Goal: Task Accomplishment & Management: Use online tool/utility

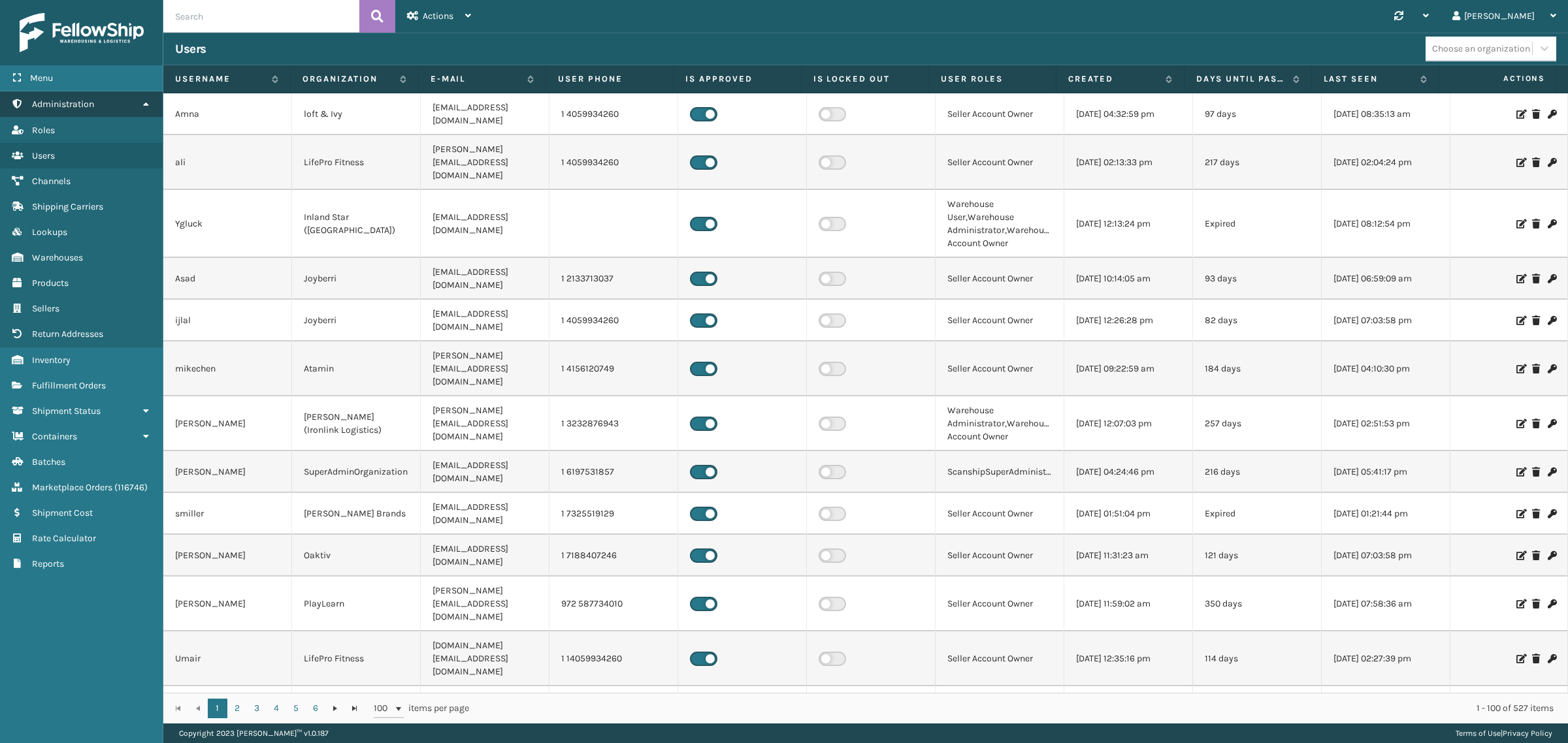
click at [136, 102] on link "Administration" at bounding box center [81, 104] width 163 height 26
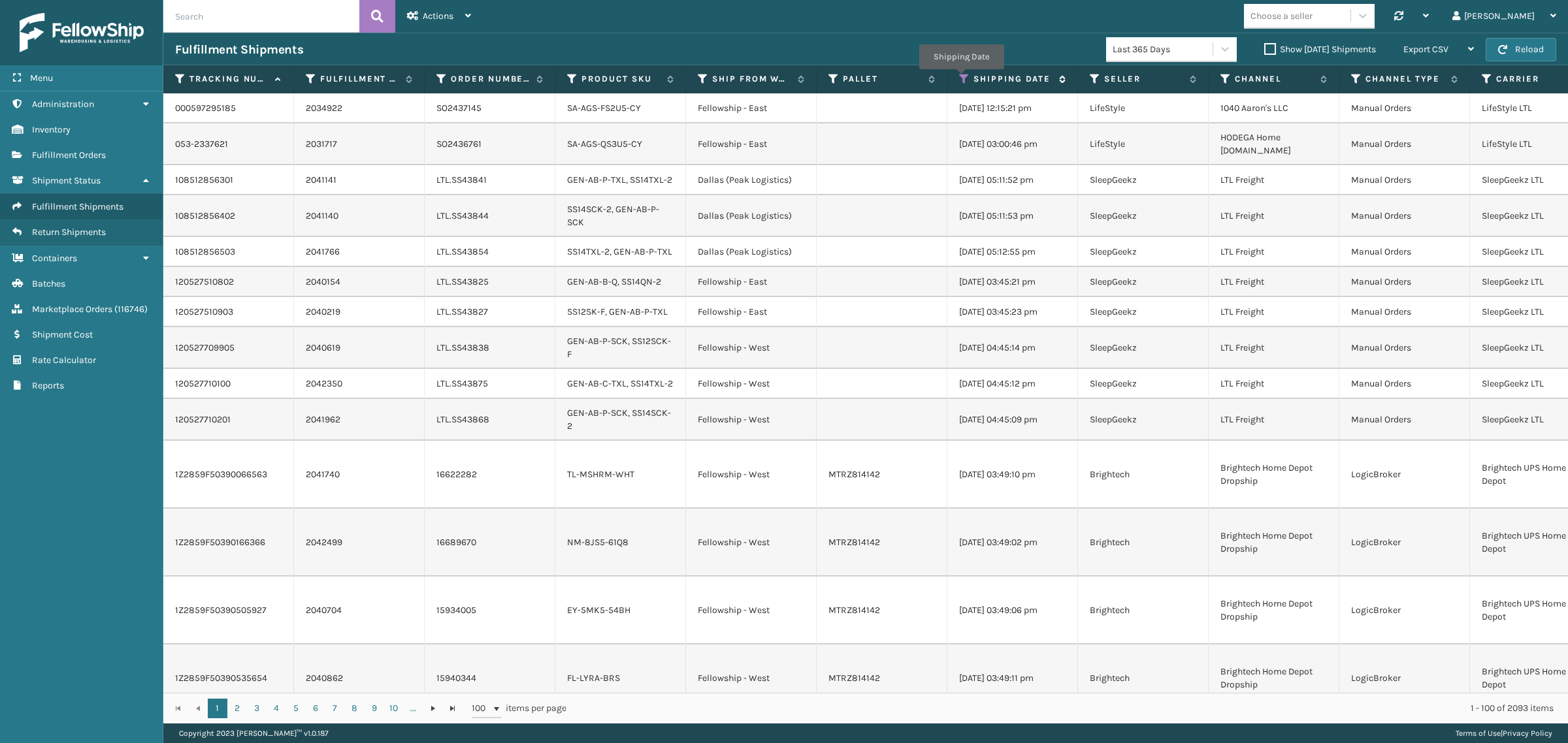
click at [961, 78] on icon at bounding box center [963, 78] width 10 height 12
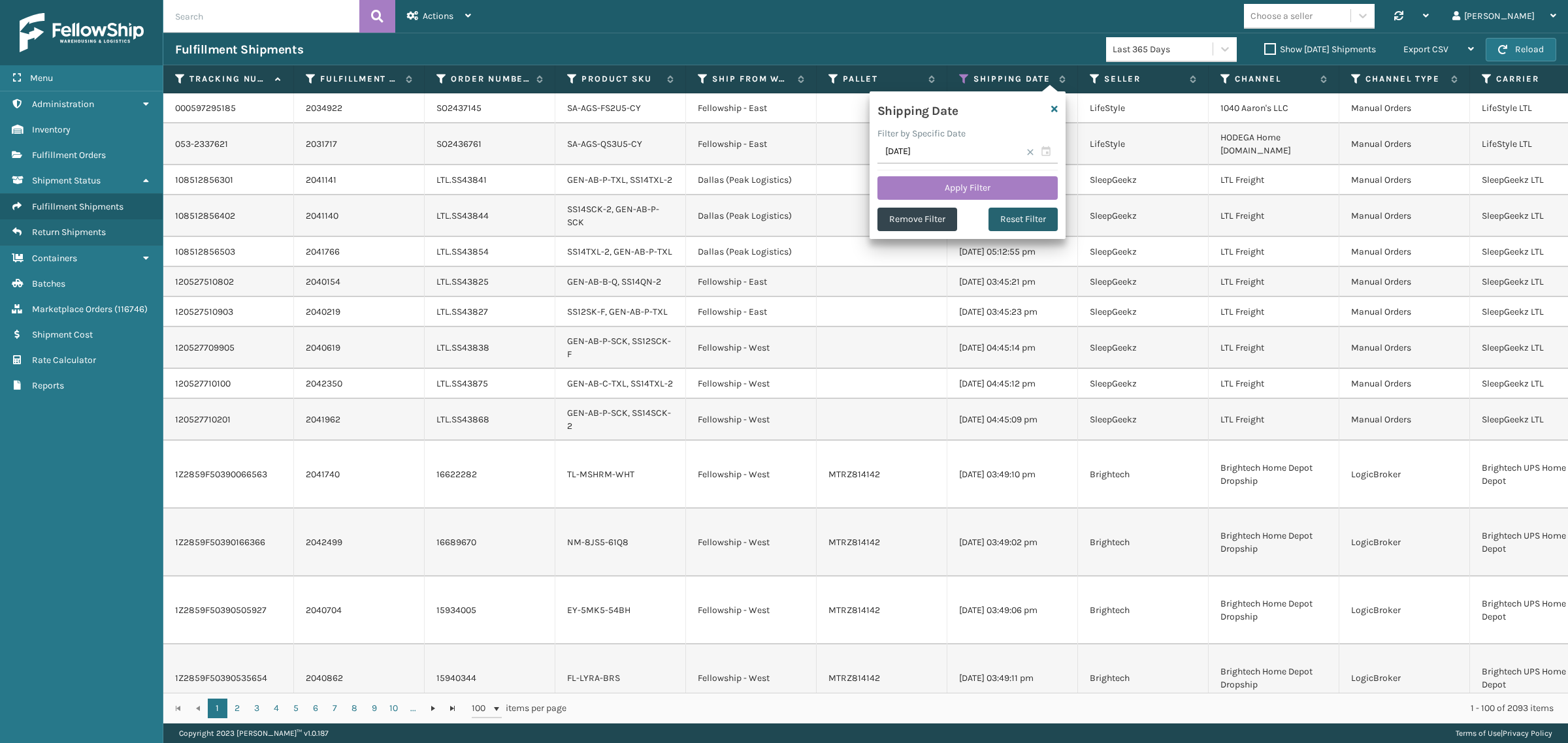
click at [1021, 218] on button "Reset Filter" at bounding box center [1022, 219] width 69 height 23
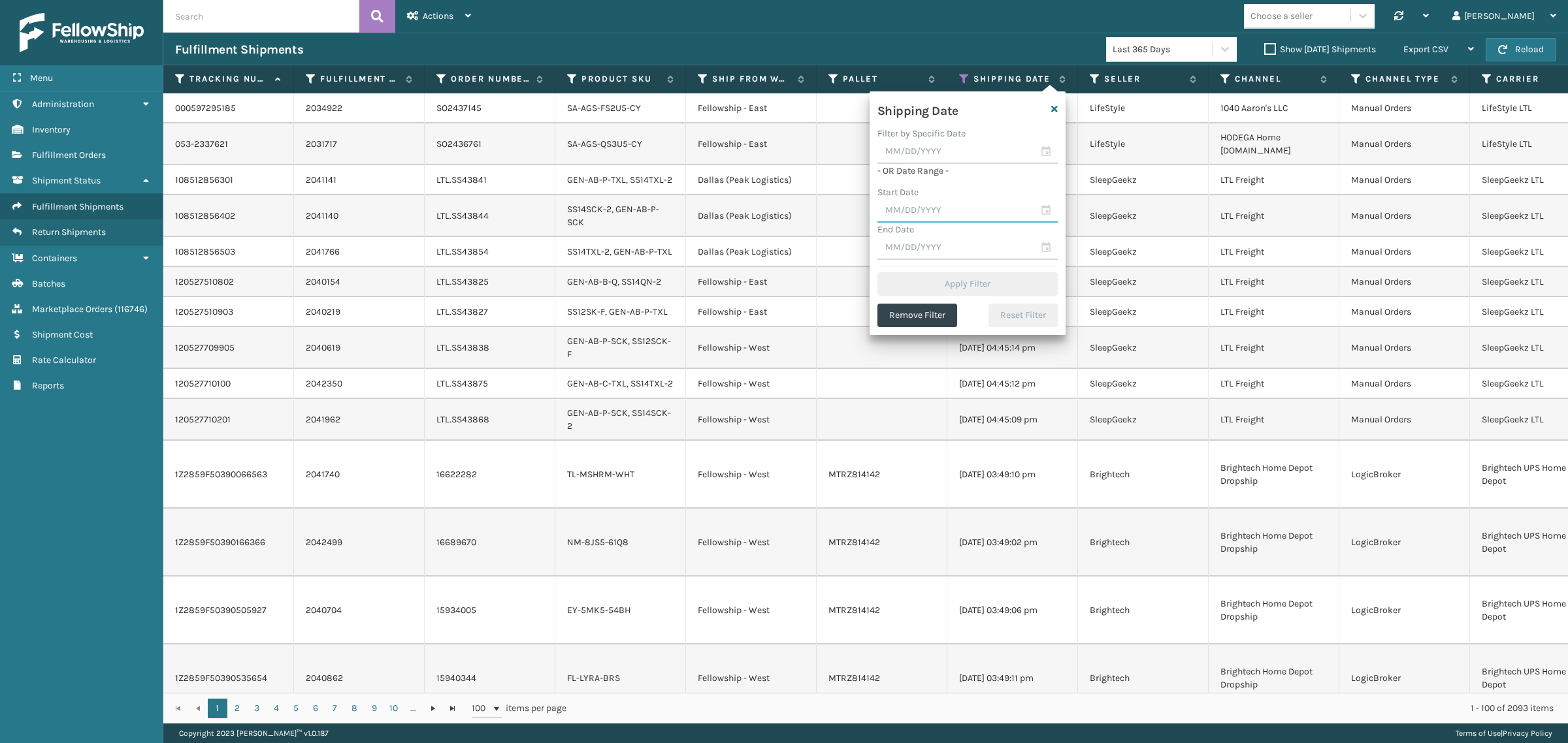
click at [932, 208] on input "text" at bounding box center [967, 210] width 180 height 23
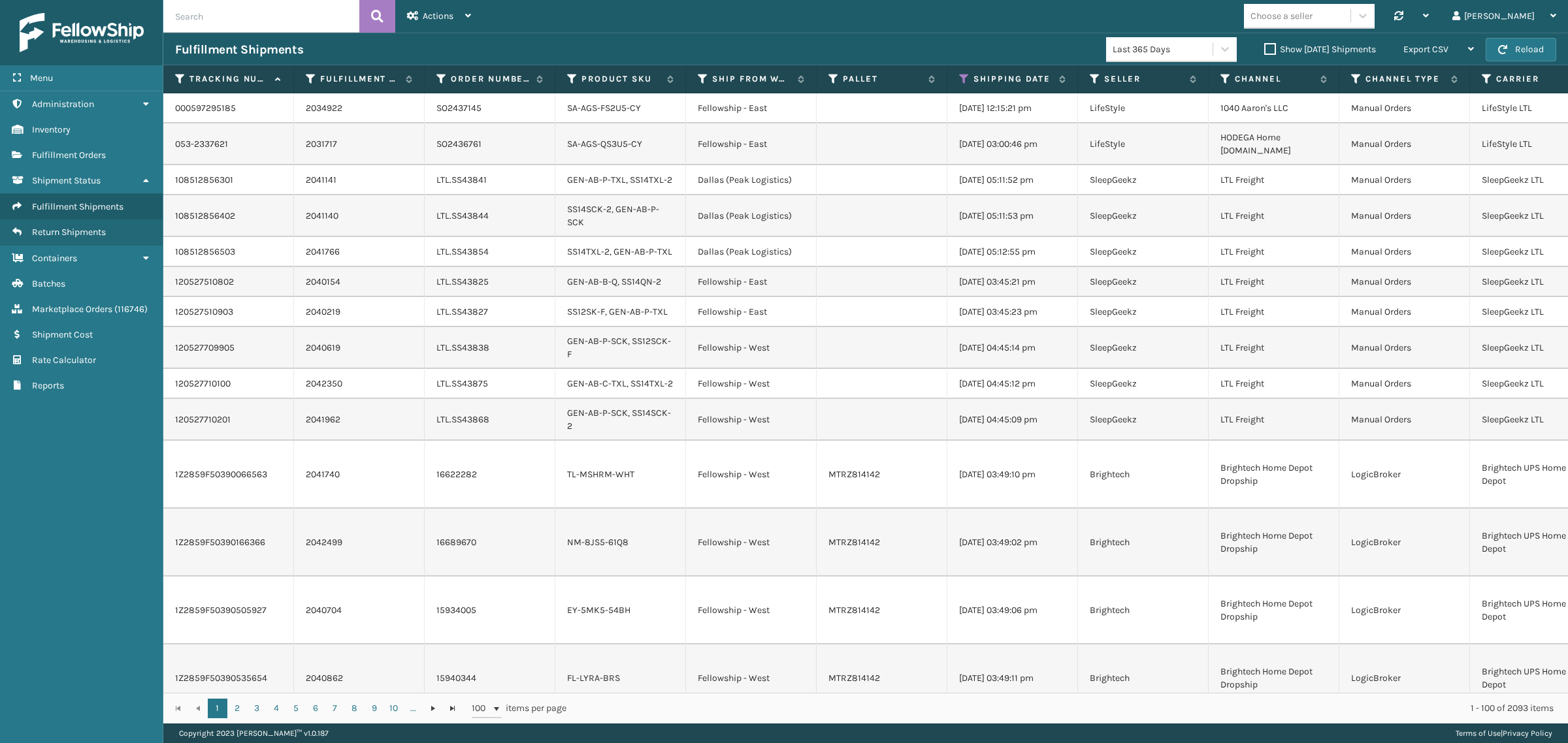
click at [968, 30] on div "Choose a seller Synchronise all channels Gil Log Out" at bounding box center [1025, 16] width 1085 height 32
click at [961, 79] on icon at bounding box center [963, 78] width 10 height 12
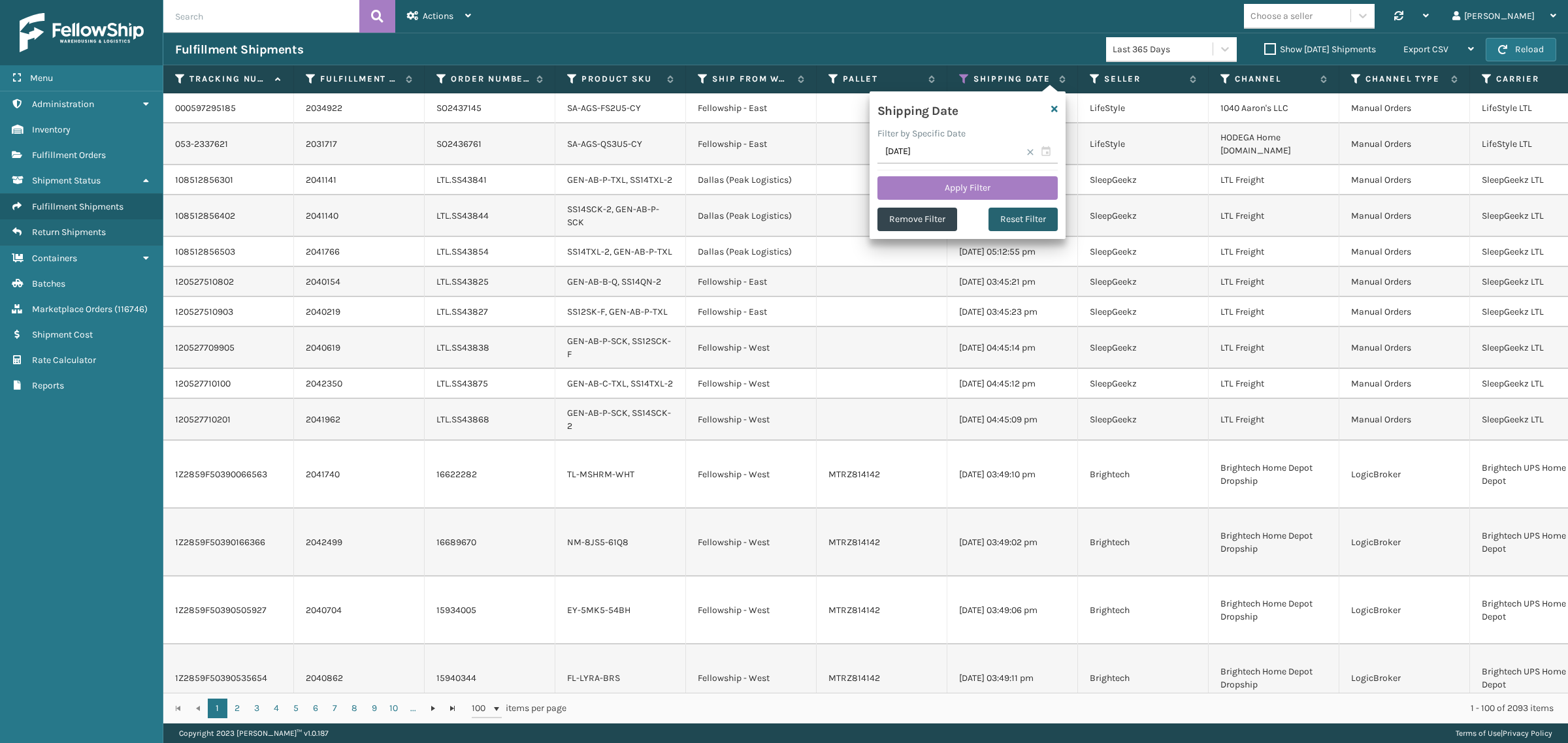
click at [1030, 220] on button "Reset Filter" at bounding box center [1022, 219] width 69 height 23
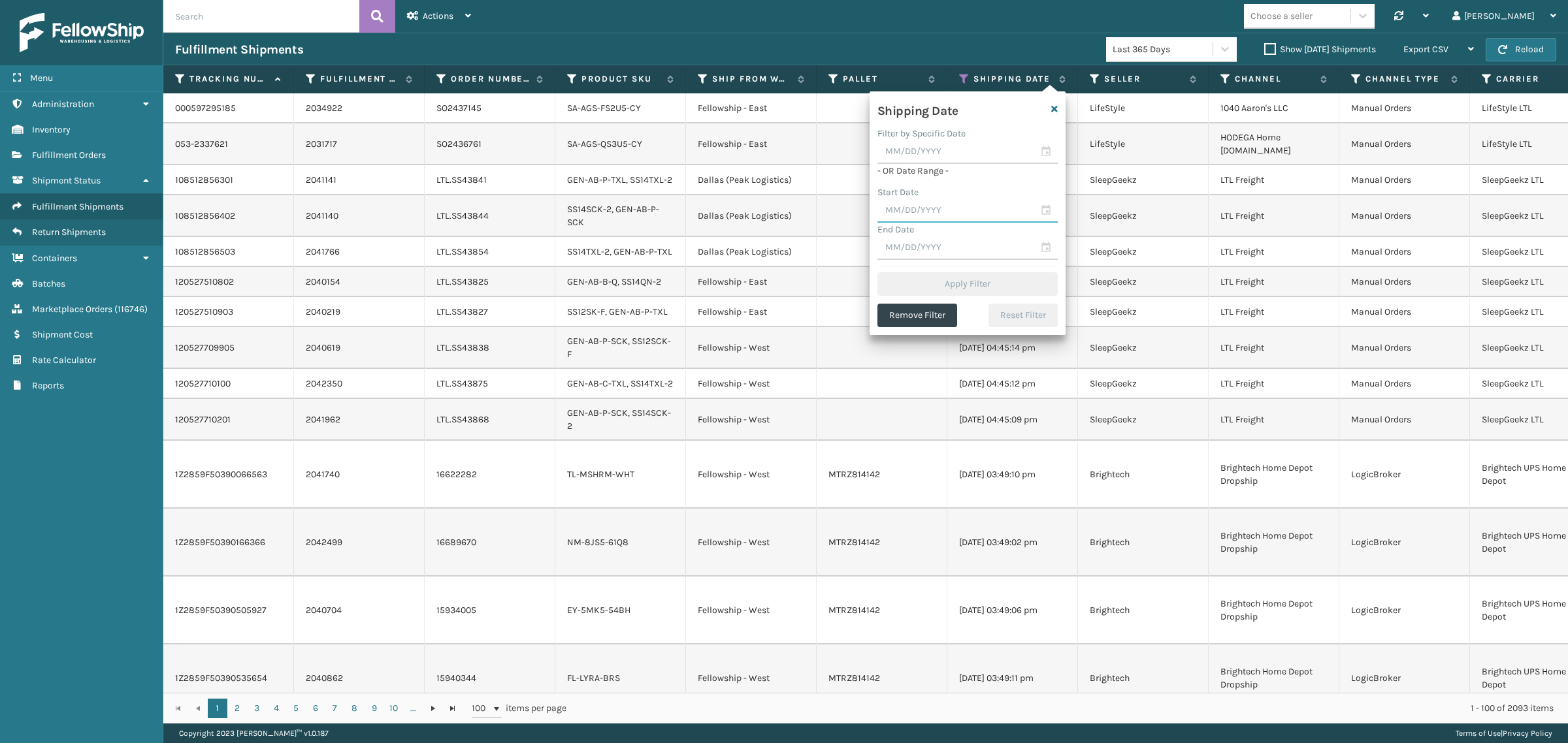
click at [932, 207] on input "text" at bounding box center [967, 210] width 180 height 23
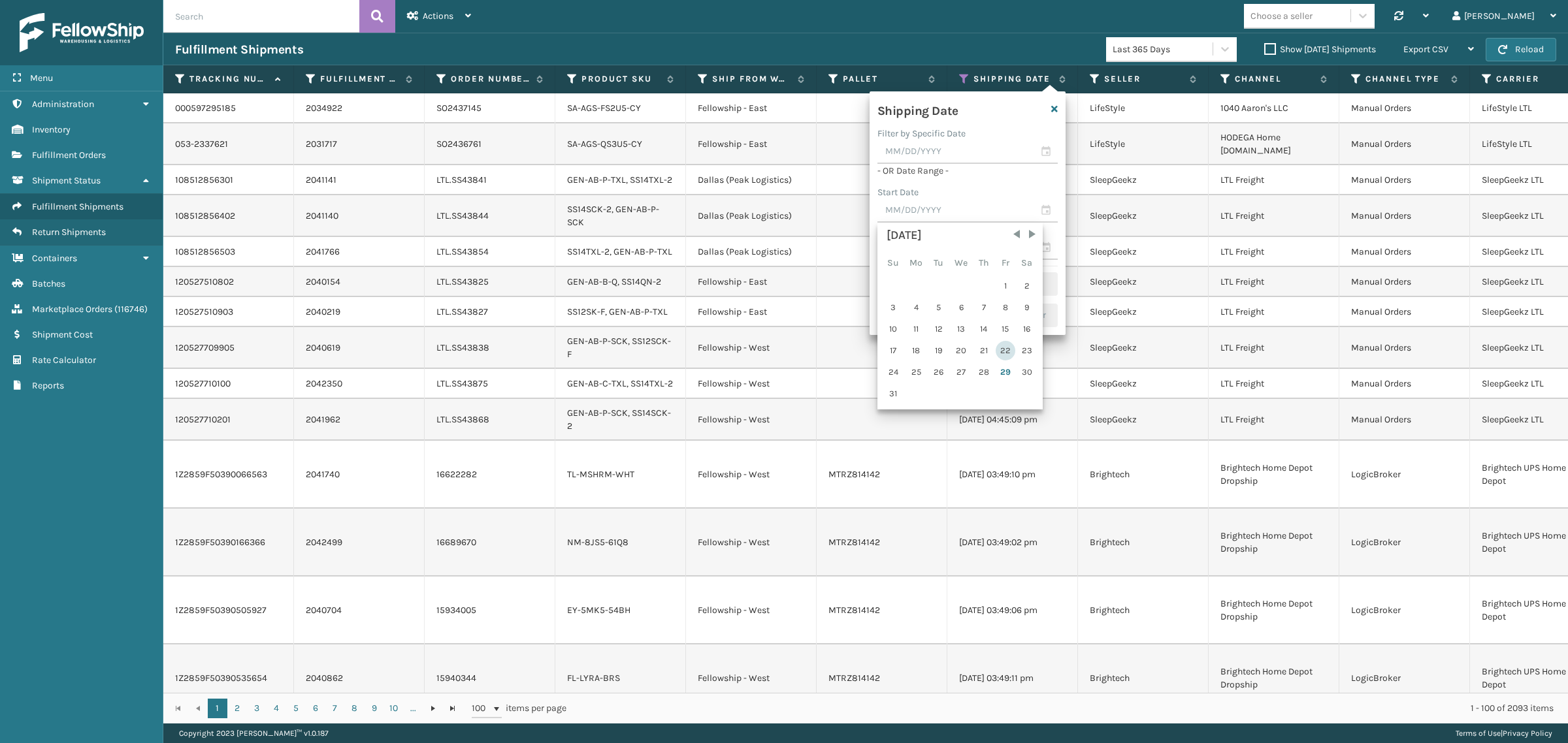
click at [1000, 347] on div "22" at bounding box center [1005, 350] width 19 height 19
type input "[DATE]"
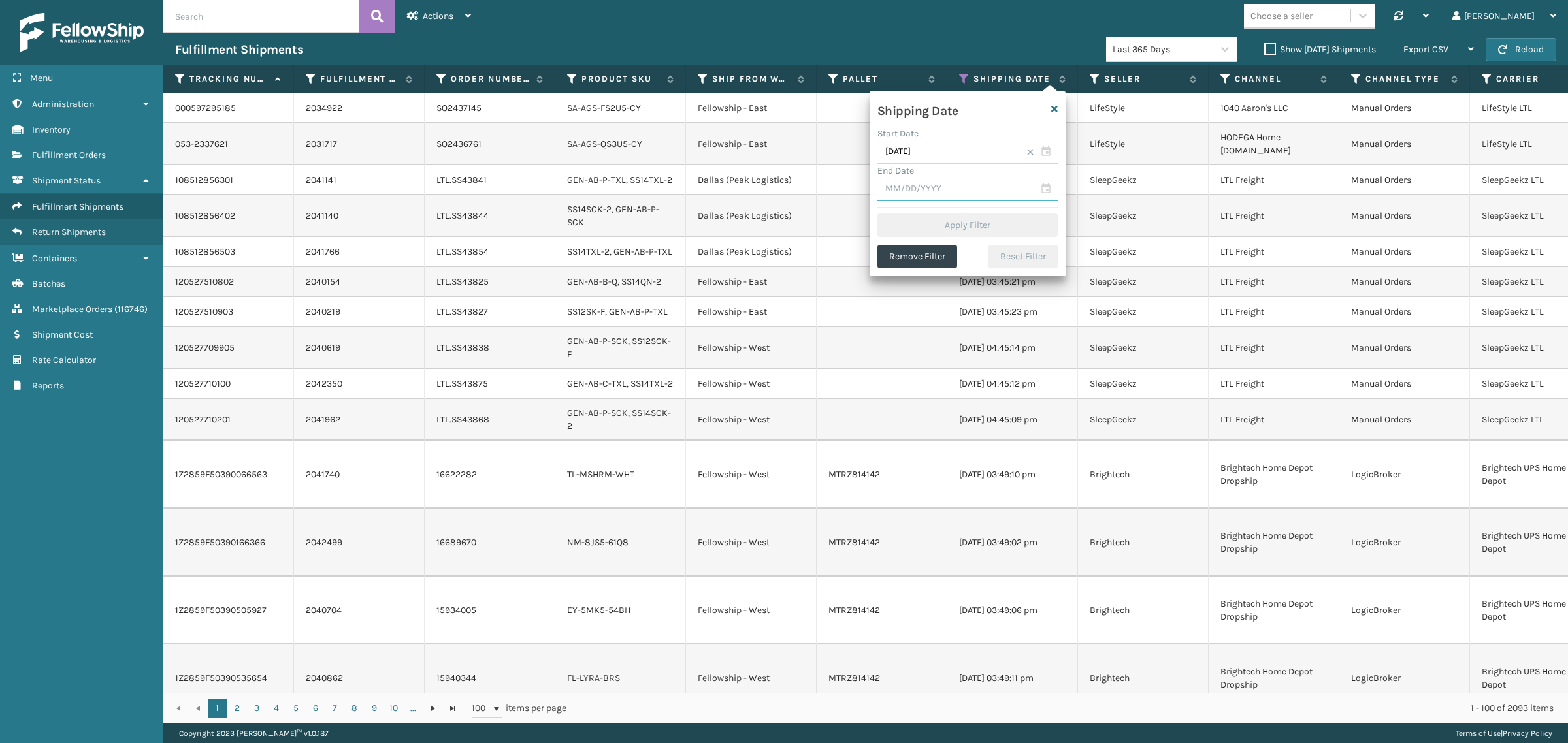
click at [952, 187] on input "text" at bounding box center [967, 188] width 180 height 23
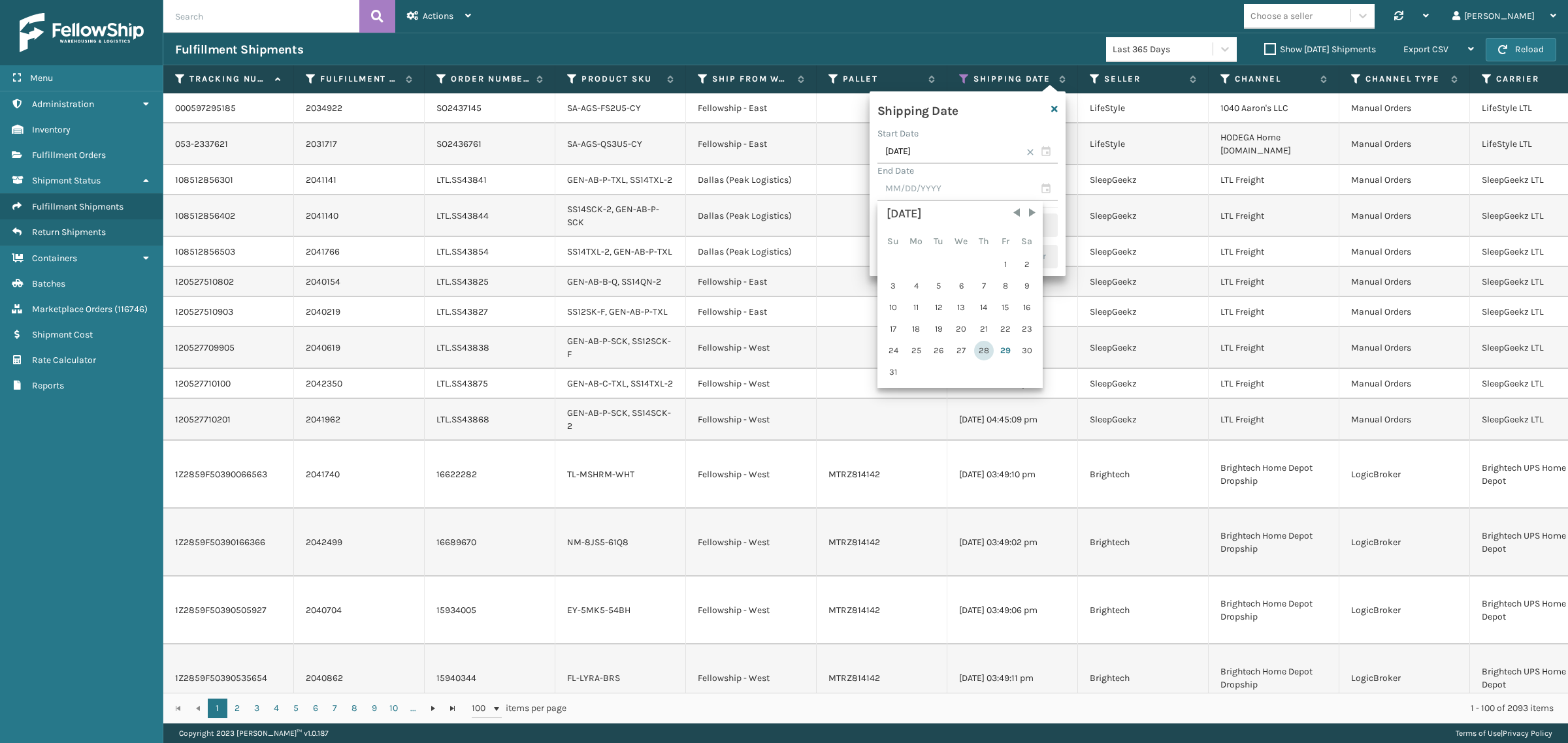
click at [979, 348] on div "28" at bounding box center [983, 350] width 19 height 19
type input "[DATE]"
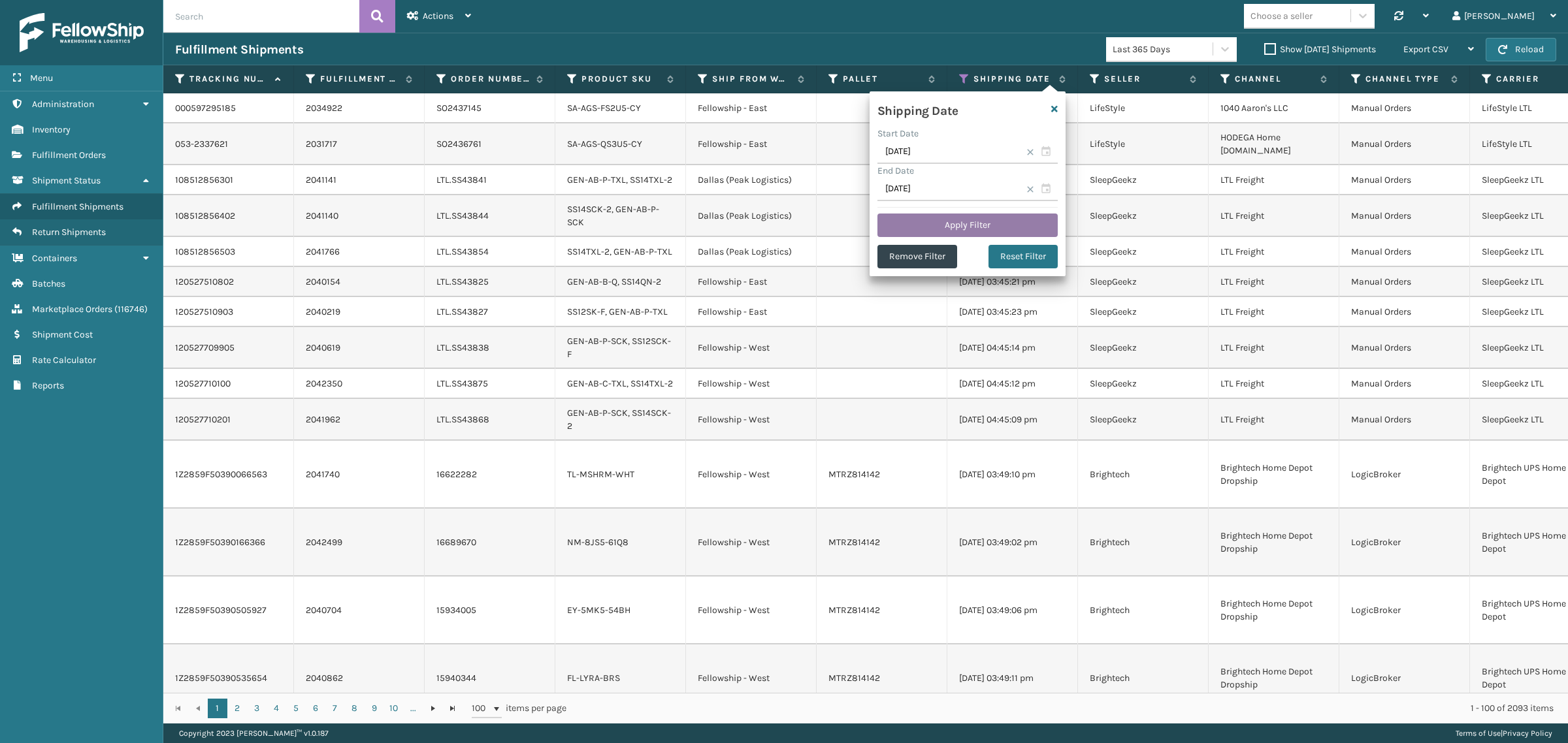
click at [946, 222] on button "Apply Filter" at bounding box center [967, 224] width 180 height 23
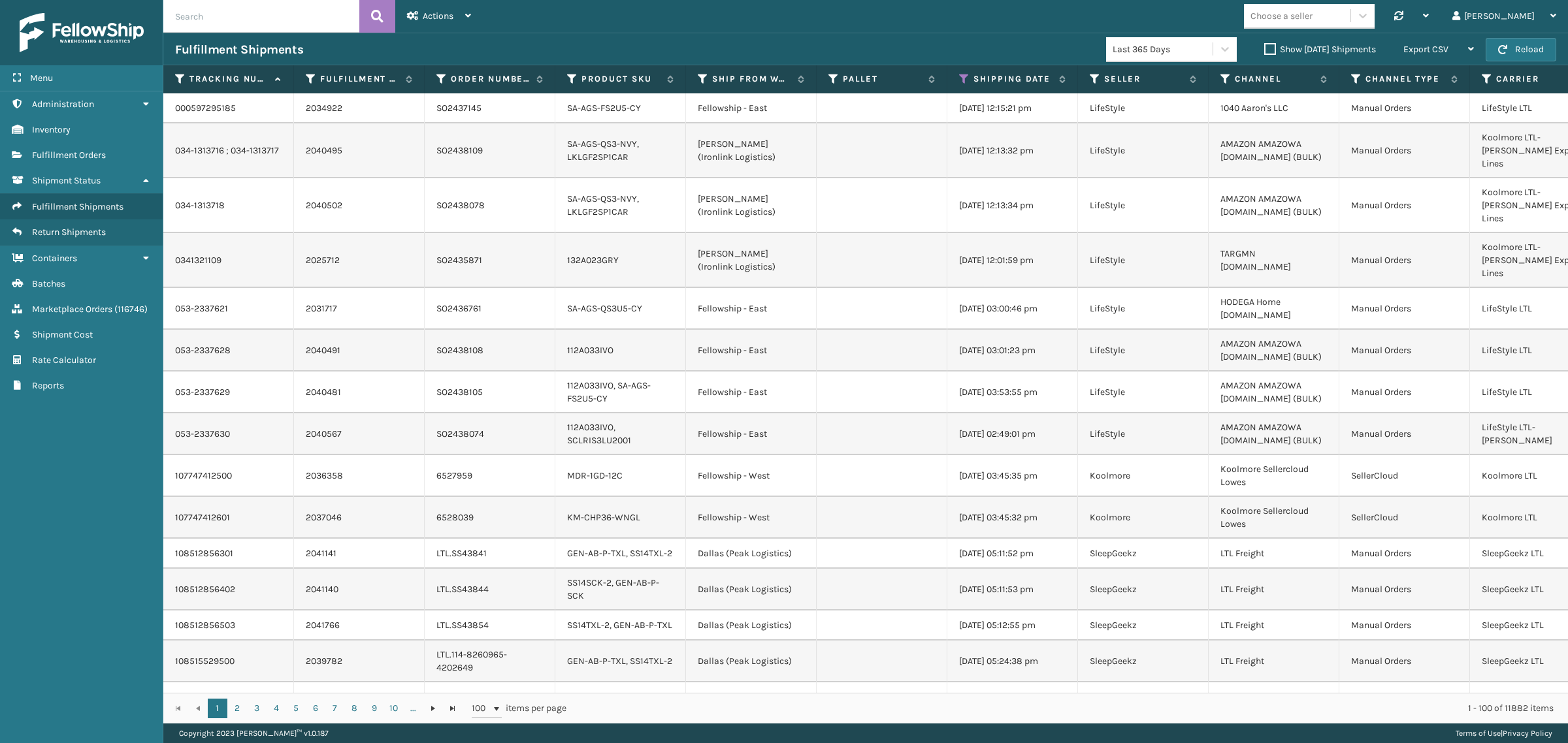
click at [1264, 51] on label "Show [DATE] Shipments" at bounding box center [1320, 49] width 112 height 11
click at [1264, 50] on input "Show [DATE] Shipments" at bounding box center [1264, 45] width 1 height 8
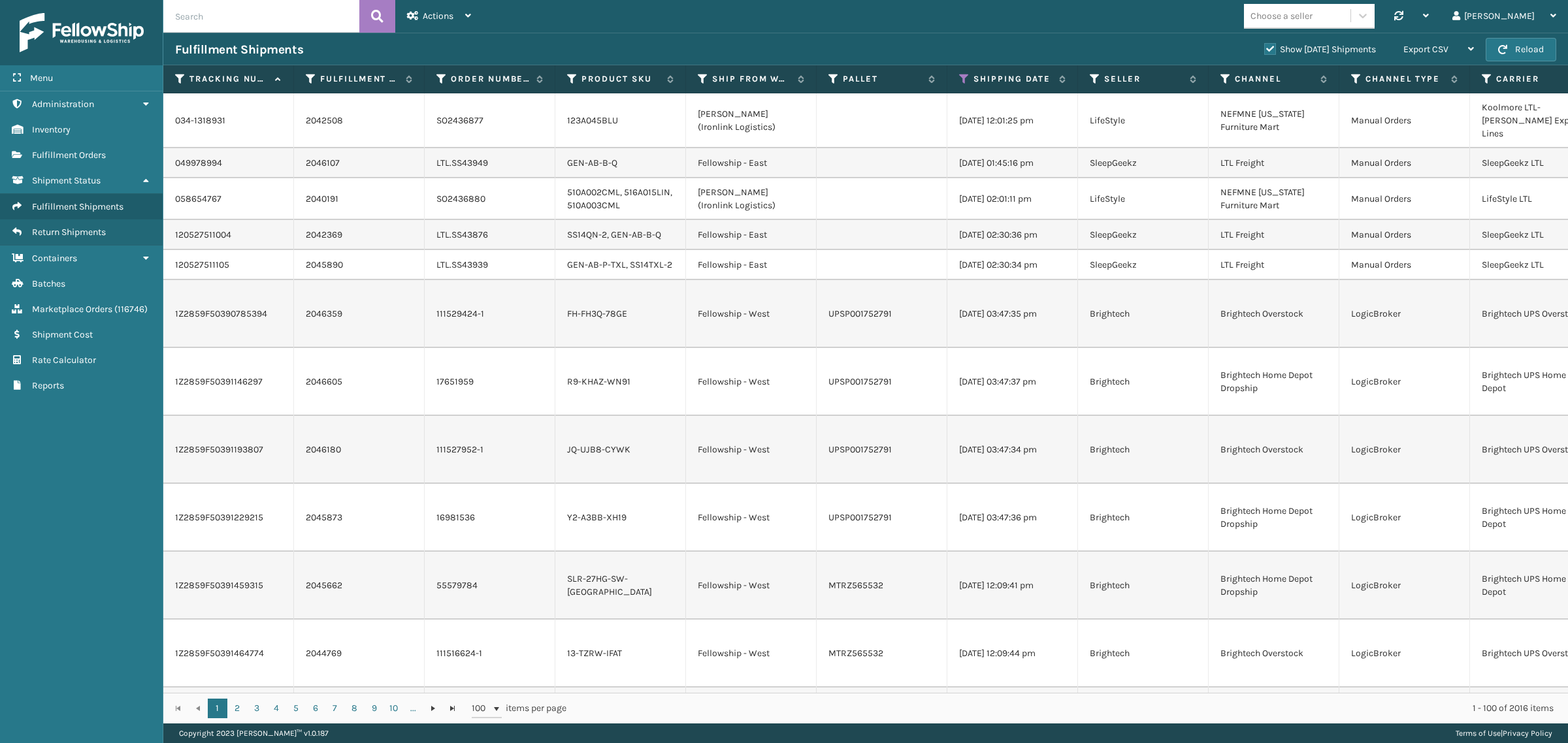
click at [1264, 49] on label "Show [DATE] Shipments" at bounding box center [1320, 49] width 112 height 11
click at [1264, 49] on input "Show [DATE] Shipments" at bounding box center [1264, 45] width 1 height 8
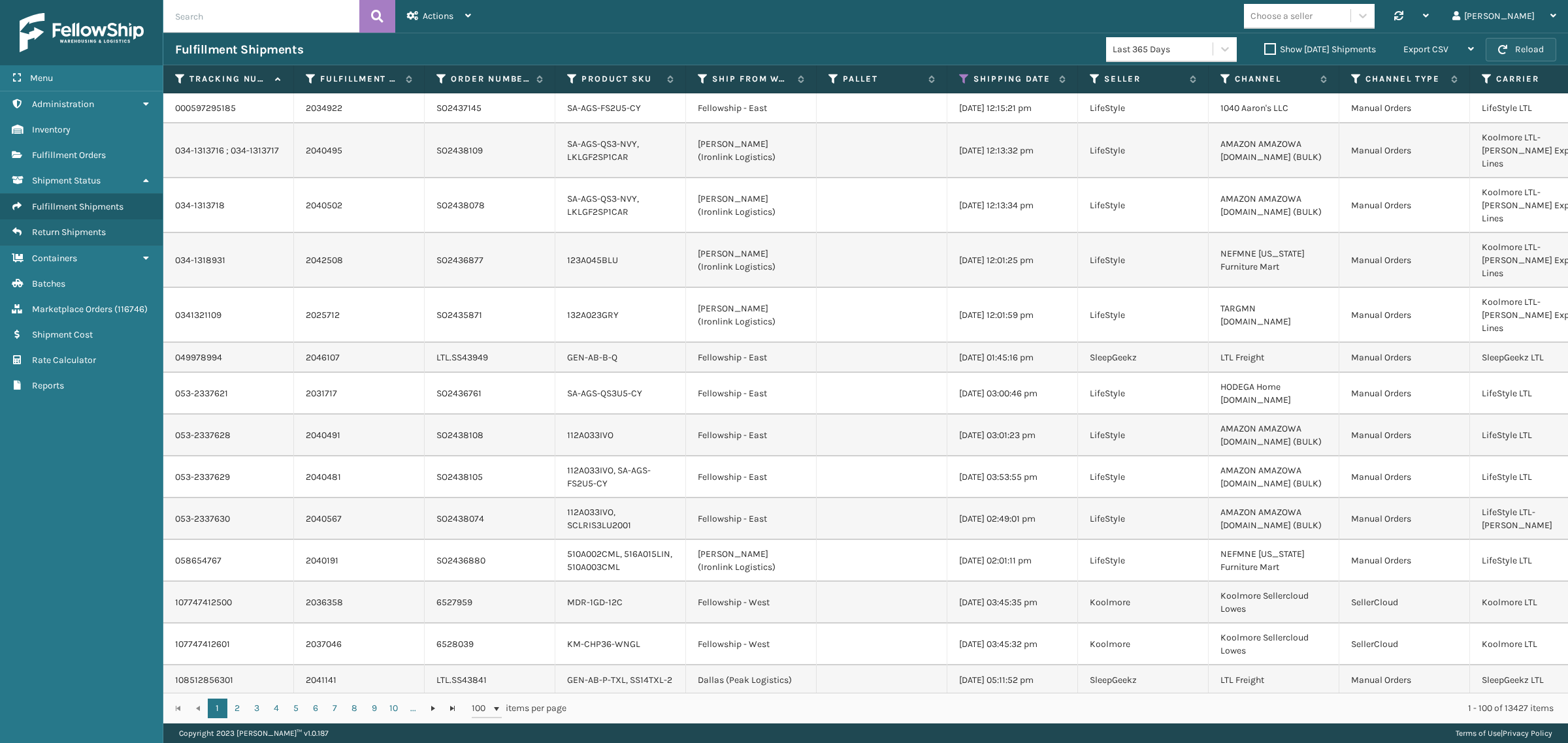
click at [1532, 43] on button "Reload" at bounding box center [1521, 49] width 70 height 23
click at [1434, 51] on span "Export CSV" at bounding box center [1425, 49] width 45 height 11
click at [1439, 116] on li "Export All Pages" at bounding box center [1397, 119] width 175 height 35
click at [964, 74] on icon at bounding box center [963, 78] width 10 height 12
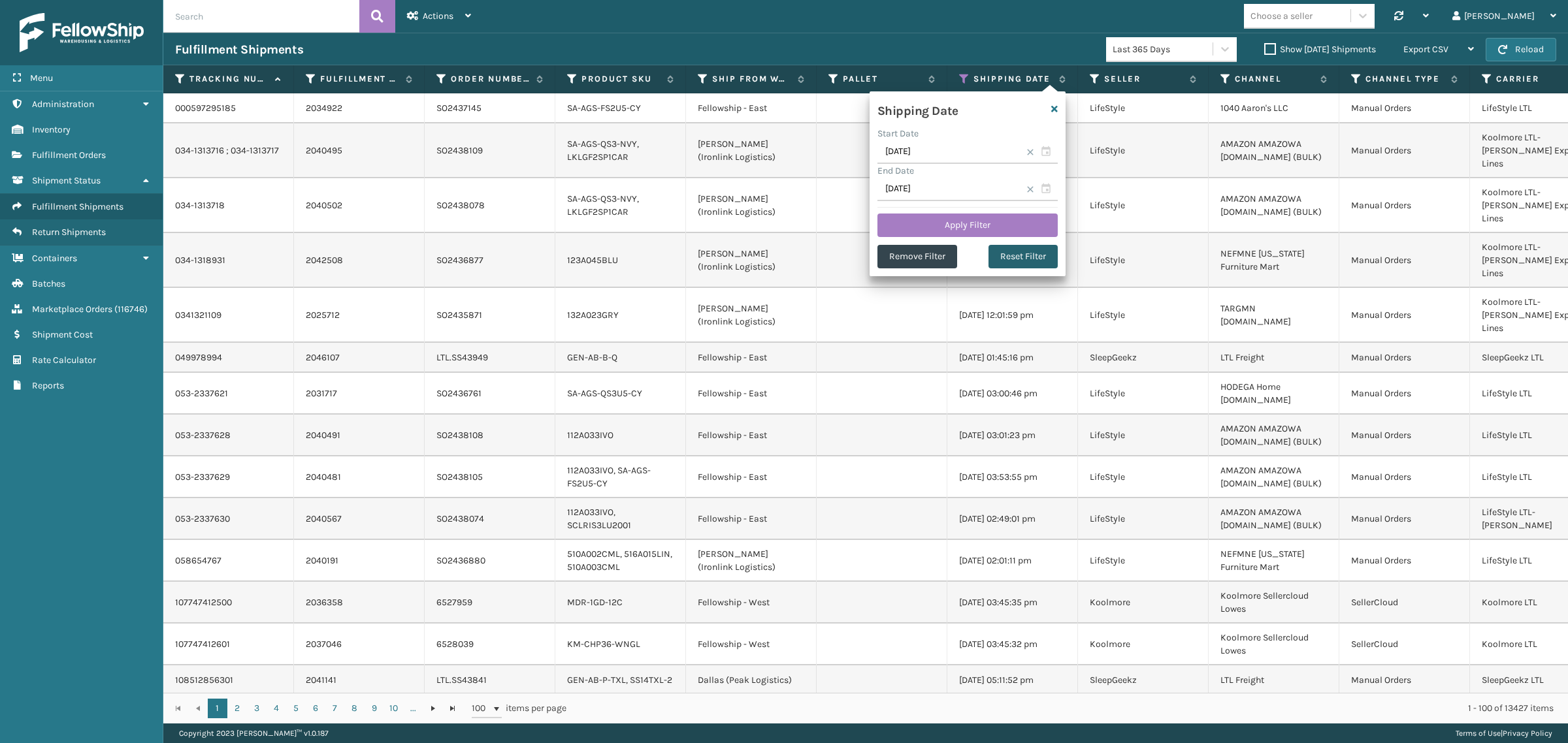
click at [1032, 256] on button "Reset Filter" at bounding box center [1022, 256] width 69 height 23
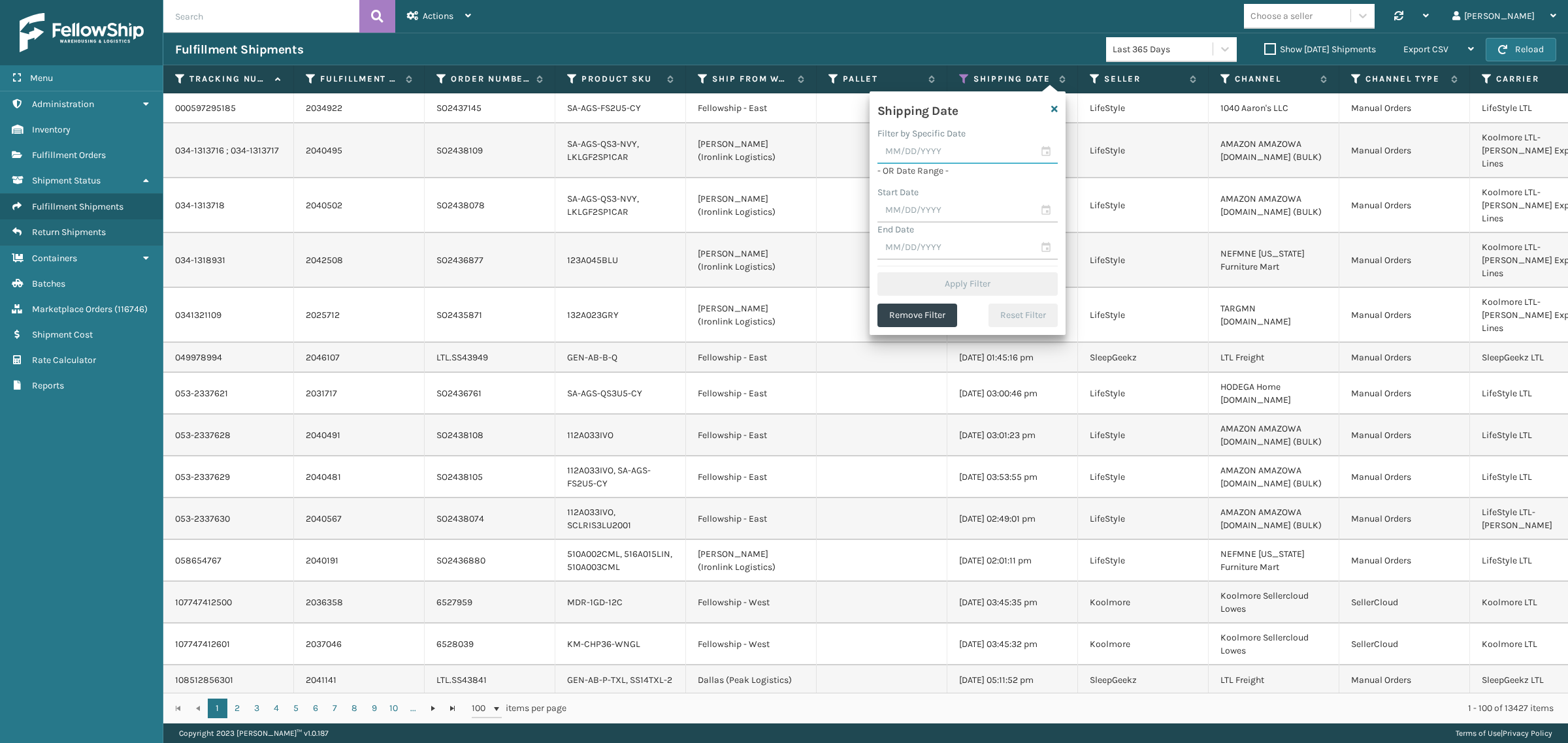
click at [921, 147] on input "text" at bounding box center [967, 151] width 180 height 23
click at [977, 310] on div "28" at bounding box center [983, 313] width 19 height 19
type input "[DATE]"
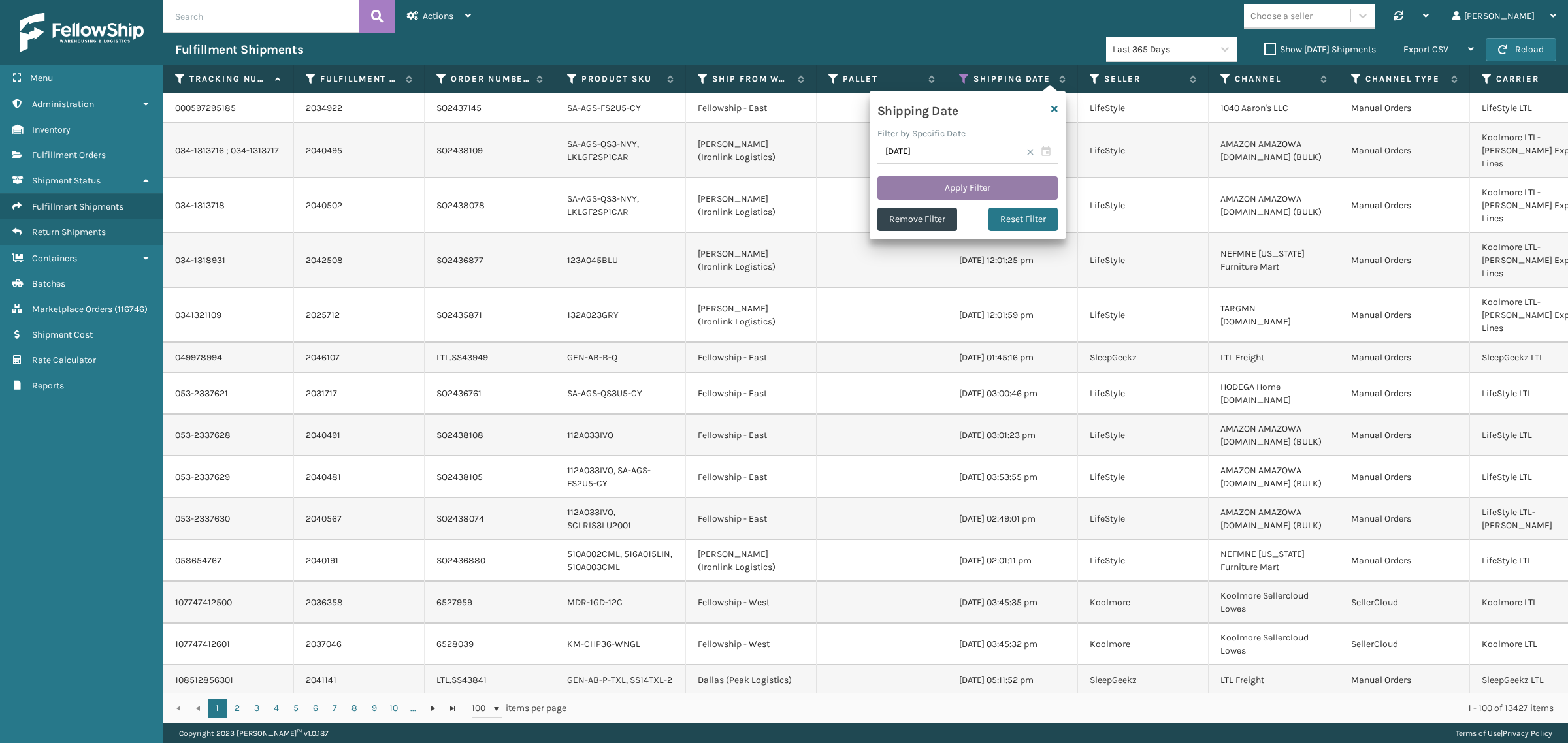
click at [965, 186] on button "Apply Filter" at bounding box center [967, 187] width 180 height 23
